Goal: Check status: Check status

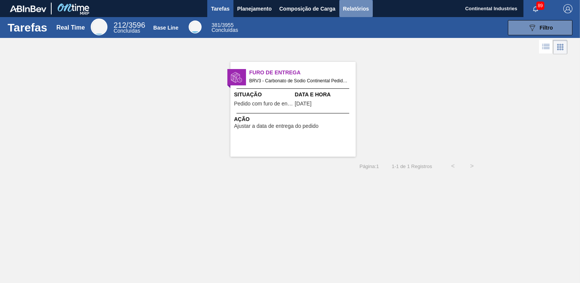
click at [357, 10] on span "Relatórios" at bounding box center [356, 8] width 26 height 9
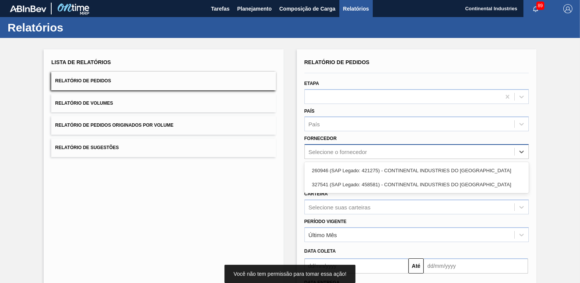
click at [390, 144] on div "Selecione o fornecedor" at bounding box center [417, 151] width 224 height 15
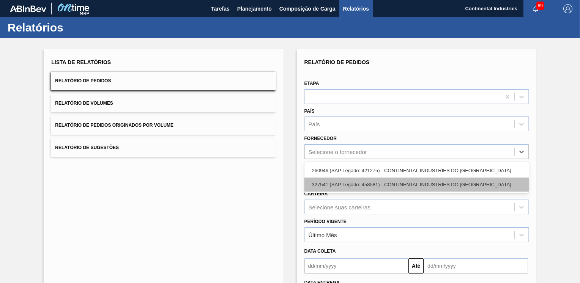
click at [396, 182] on div "327541 (SAP Legado: 458581) - CONTINENTAL INDUSTRIES DO [GEOGRAPHIC_DATA]" at bounding box center [417, 185] width 224 height 14
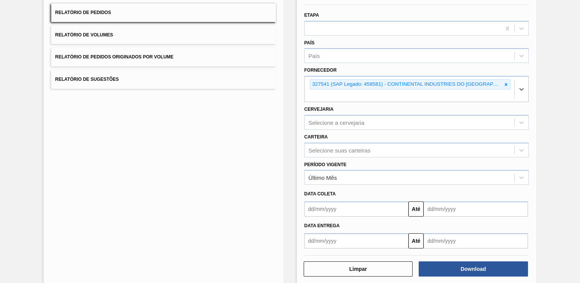
scroll to position [68, 0]
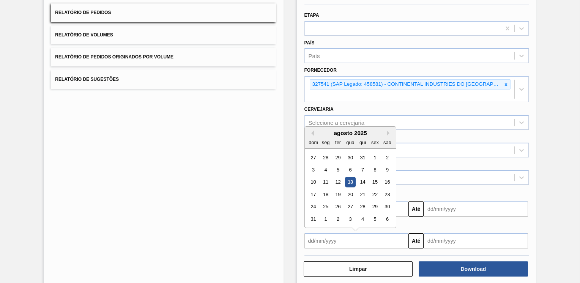
click at [325, 234] on input "text" at bounding box center [357, 241] width 104 height 15
click at [374, 153] on div "1" at bounding box center [375, 158] width 10 height 10
type input "[DATE]"
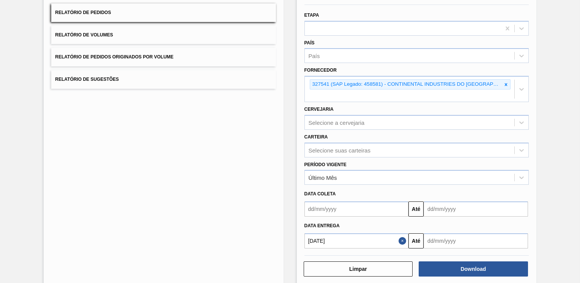
click at [466, 234] on input "text" at bounding box center [476, 241] width 104 height 15
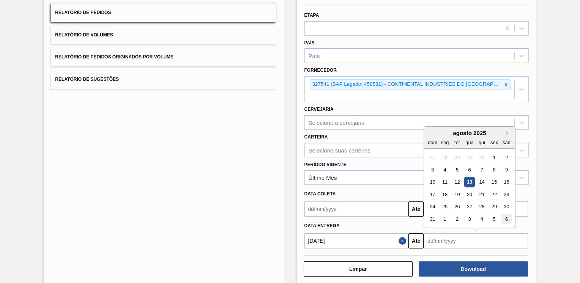
click at [508, 214] on div "6" at bounding box center [507, 219] width 10 height 10
type input "[DATE]"
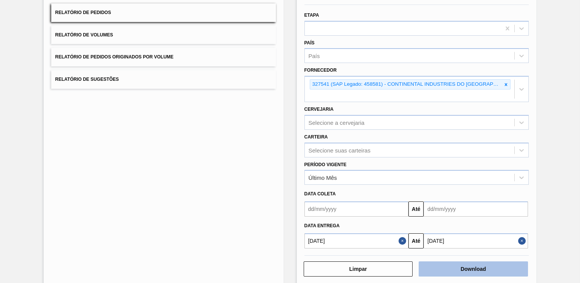
click at [467, 262] on button "Download" at bounding box center [473, 269] width 109 height 15
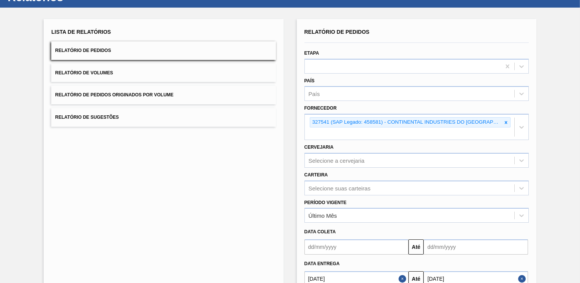
scroll to position [0, 0]
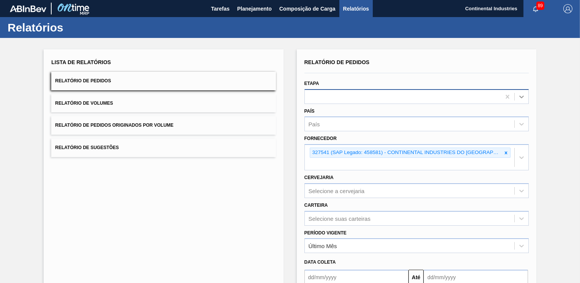
click at [520, 97] on icon at bounding box center [522, 97] width 8 height 8
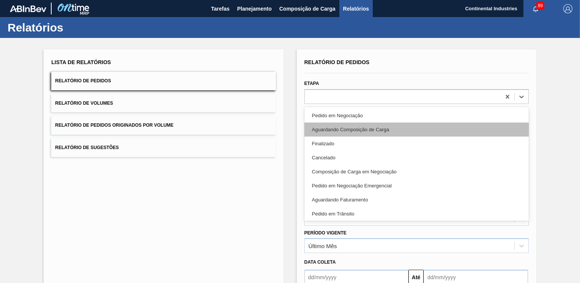
drag, startPoint x: 337, startPoint y: 141, endPoint x: 339, endPoint y: 132, distance: 8.9
click at [339, 132] on div "Pedido em Negociação Aguardando Composição de Carga Finalizado Cancelado Compos…" at bounding box center [417, 164] width 224 height 114
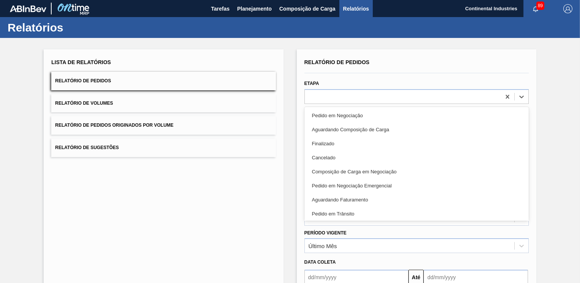
click at [327, 196] on div "Aguardando Faturamento" at bounding box center [417, 200] width 224 height 14
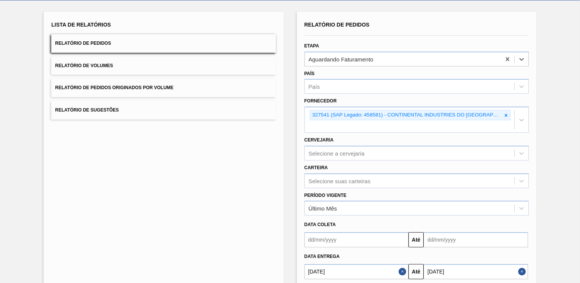
scroll to position [68, 0]
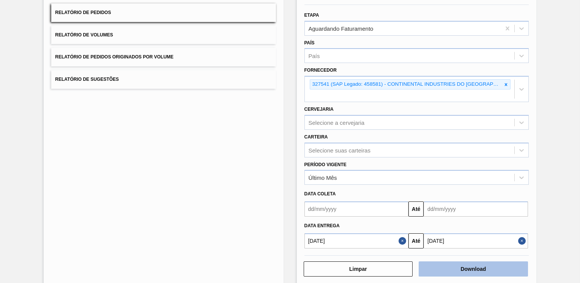
click at [460, 262] on button "Download" at bounding box center [473, 269] width 109 height 15
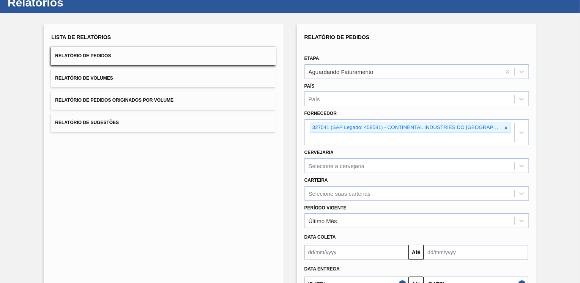
scroll to position [0, 0]
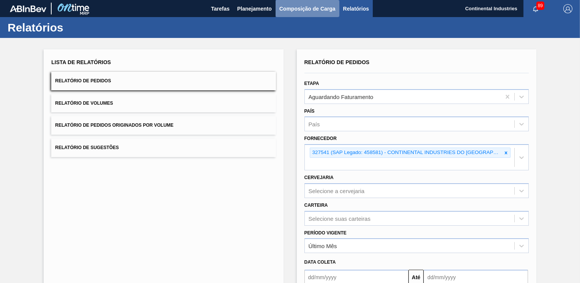
click at [292, 10] on span "Composição de Carga" at bounding box center [308, 8] width 56 height 9
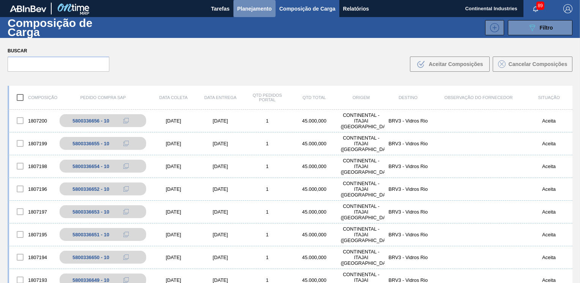
click at [257, 9] on span "Planejamento" at bounding box center [254, 8] width 35 height 9
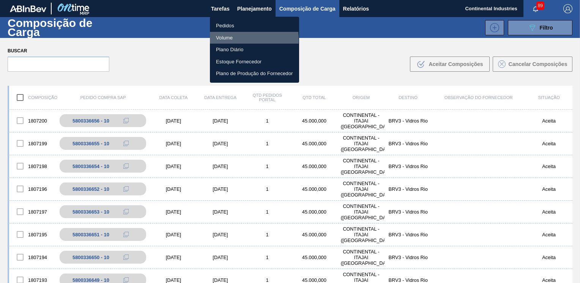
click at [221, 40] on li "Volume" at bounding box center [254, 38] width 89 height 12
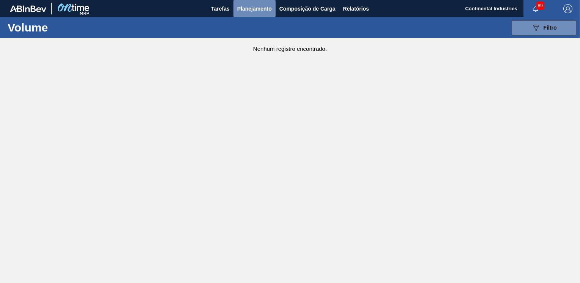
click at [265, 8] on span "Planejamento" at bounding box center [254, 8] width 35 height 9
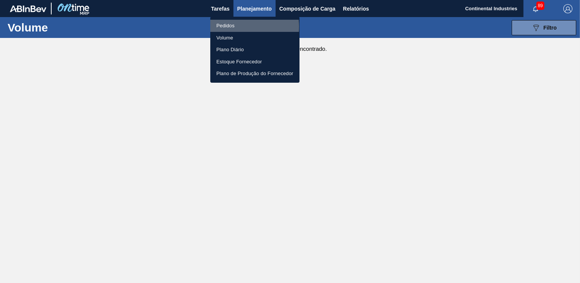
click at [233, 27] on li "Pedidos" at bounding box center [254, 26] width 89 height 12
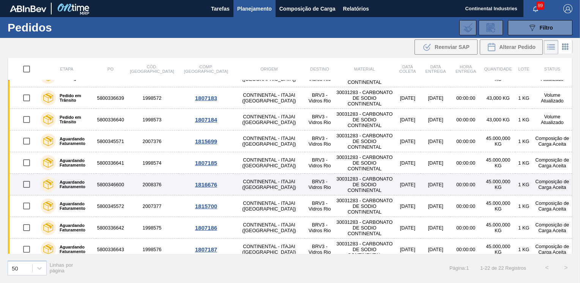
scroll to position [35, 0]
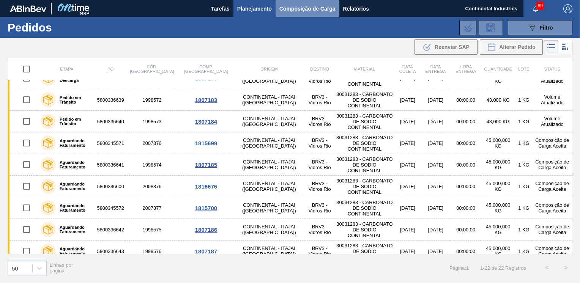
click at [319, 12] on span "Composição de Carga" at bounding box center [308, 8] width 56 height 9
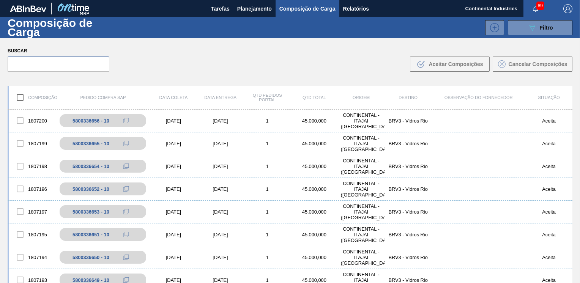
click at [48, 68] on input "text" at bounding box center [59, 64] width 102 height 15
paste input "5800336648"
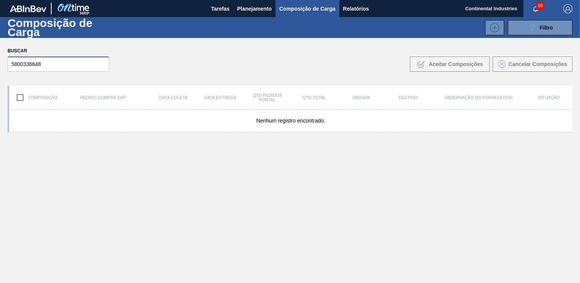
type input "5800336648"
click at [264, 9] on span "Planejamento" at bounding box center [254, 8] width 35 height 9
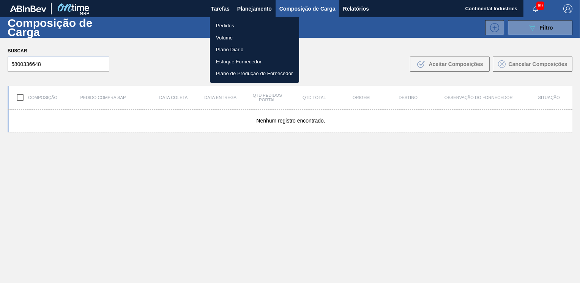
click at [227, 25] on li "Pedidos" at bounding box center [254, 26] width 89 height 12
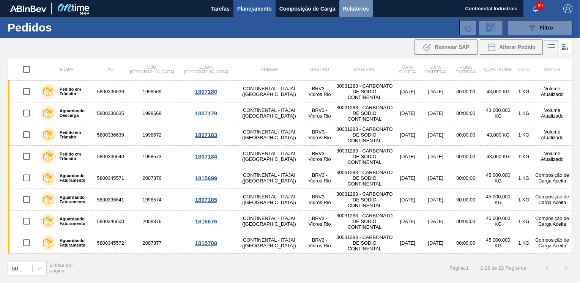
click at [345, 5] on span "Relatórios" at bounding box center [356, 8] width 26 height 9
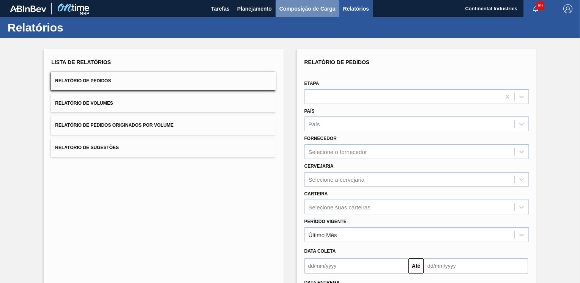
click at [299, 7] on span "Composição de Carga" at bounding box center [308, 8] width 56 height 9
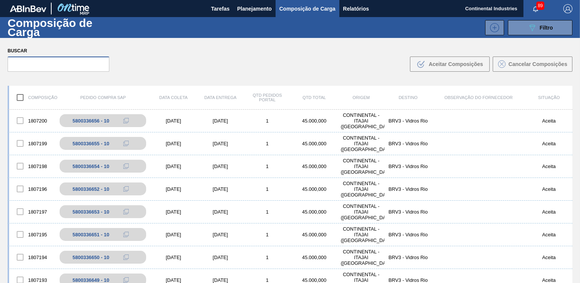
click at [75, 63] on input "text" at bounding box center [59, 64] width 102 height 15
paste input "5800336648"
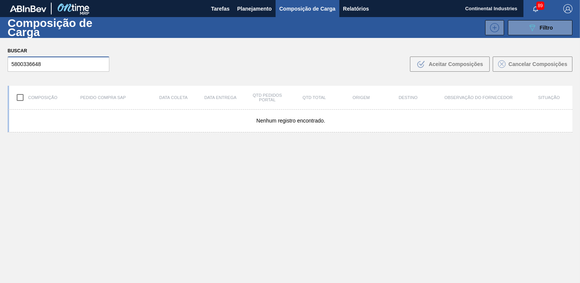
type input "5800336648"
click at [220, 7] on span "Tarefas" at bounding box center [220, 8] width 19 height 9
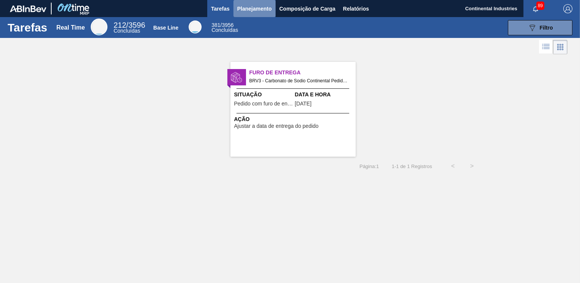
click at [259, 9] on span "Planejamento" at bounding box center [254, 8] width 35 height 9
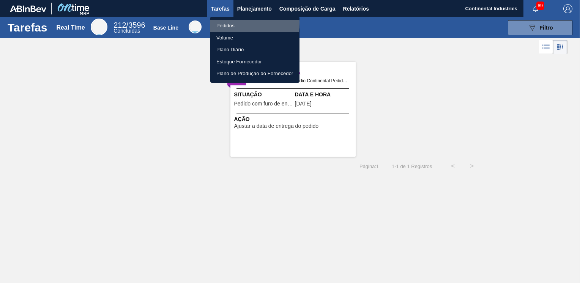
click at [223, 23] on li "Pedidos" at bounding box center [254, 26] width 89 height 12
